Goal: Information Seeking & Learning: Understand process/instructions

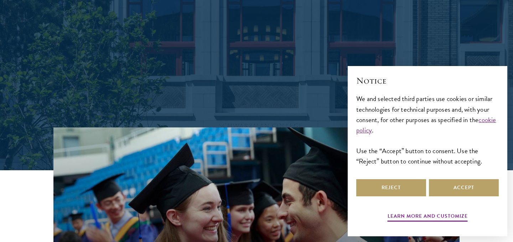
scroll to position [120, 0]
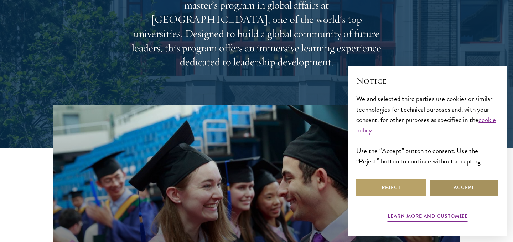
click at [445, 189] on button "Accept" at bounding box center [464, 187] width 70 height 17
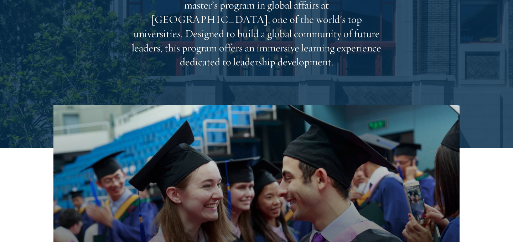
scroll to position [0, 0]
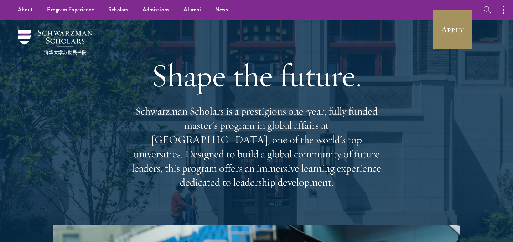
click at [441, 31] on link "Apply" at bounding box center [453, 30] width 40 height 40
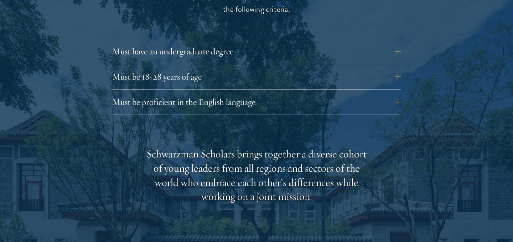
scroll to position [1017, 0]
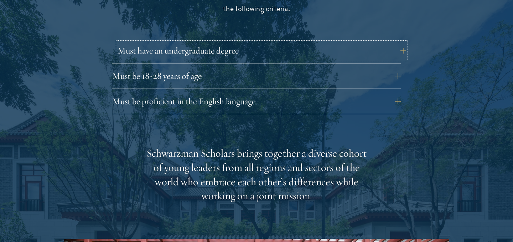
click at [397, 42] on button "Must have an undergraduate degree" at bounding box center [262, 50] width 289 height 17
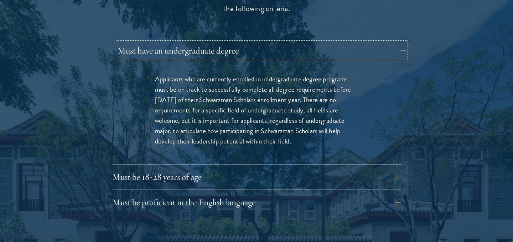
click at [397, 42] on button "Must have an undergraduate degree" at bounding box center [262, 50] width 289 height 17
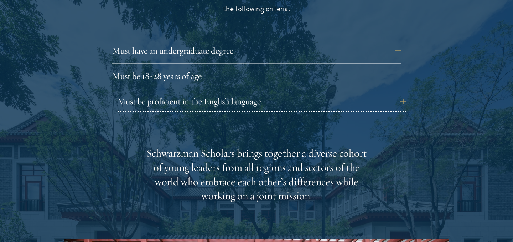
click at [360, 93] on button "Must be proficient in the English language" at bounding box center [262, 101] width 289 height 17
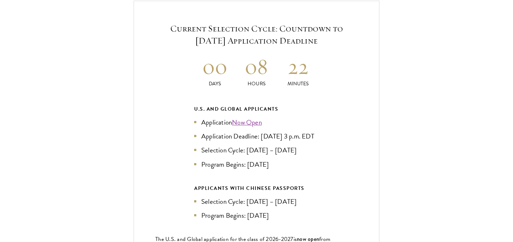
scroll to position [1794, 0]
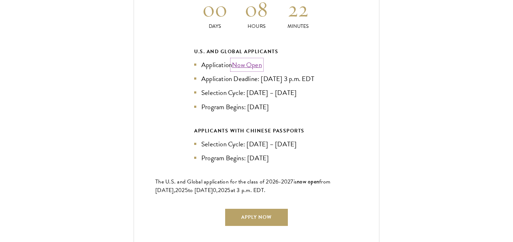
click at [246, 60] on link "Now Open" at bounding box center [247, 65] width 30 height 10
